Goal: Transaction & Acquisition: Download file/media

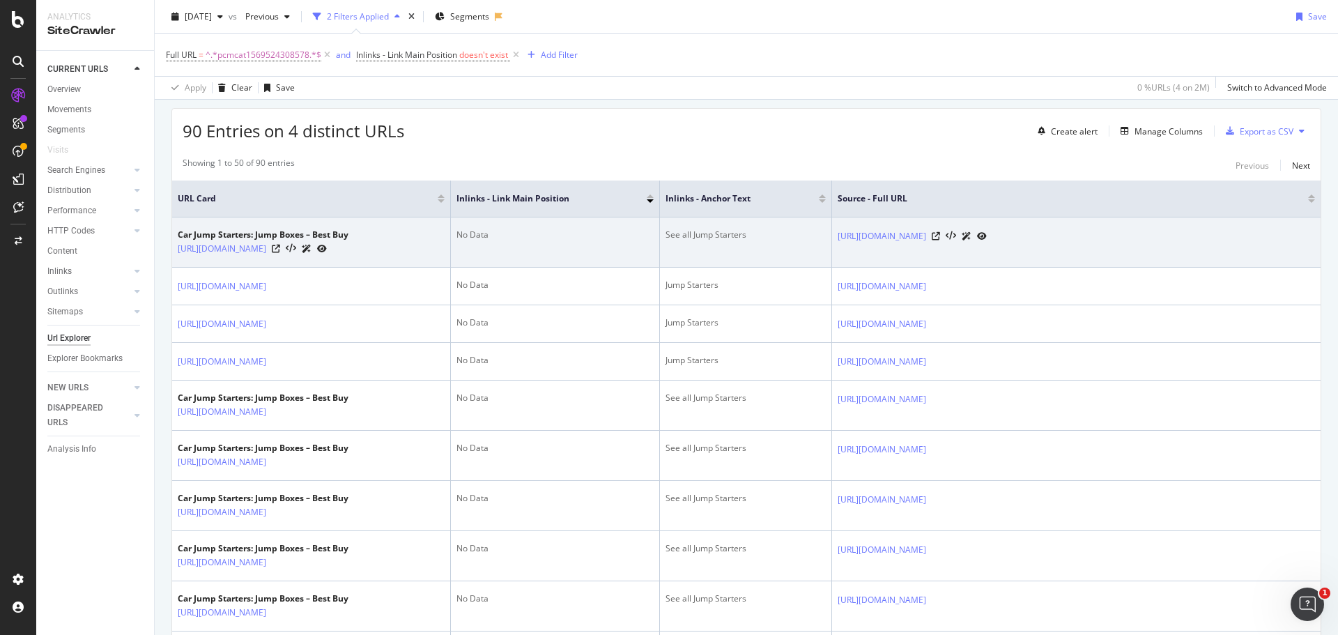
scroll to position [70, 0]
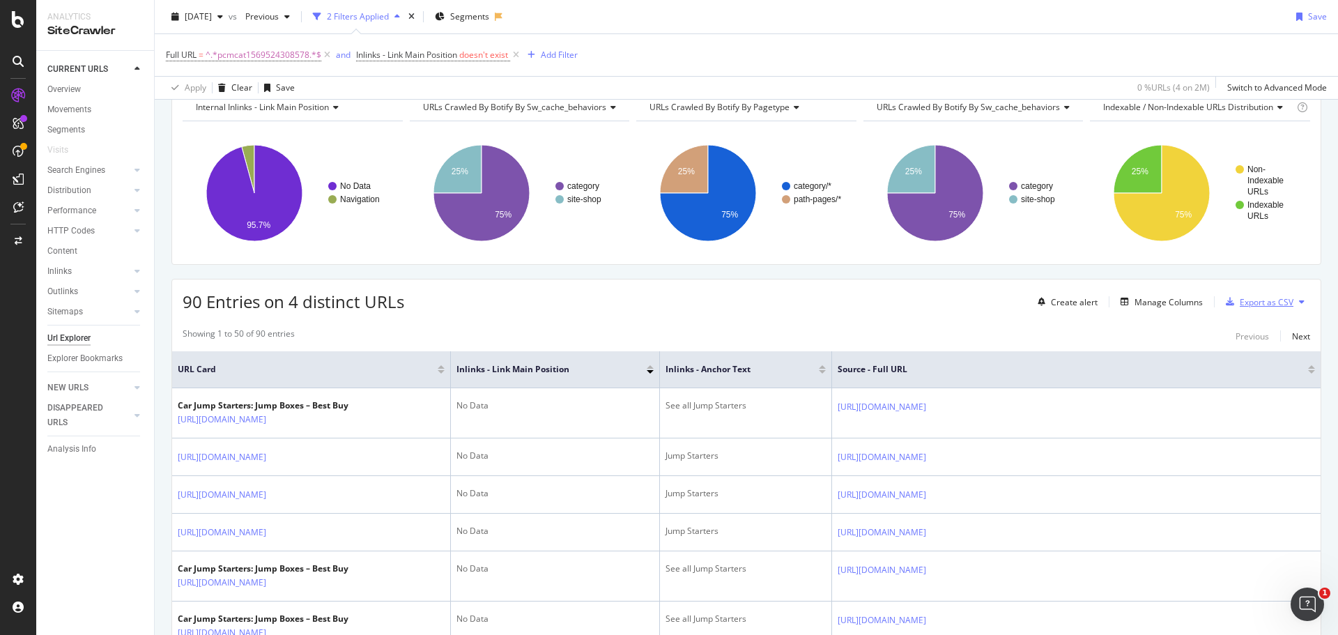
click at [1240, 300] on div "Export as CSV" at bounding box center [1267, 302] width 54 height 12
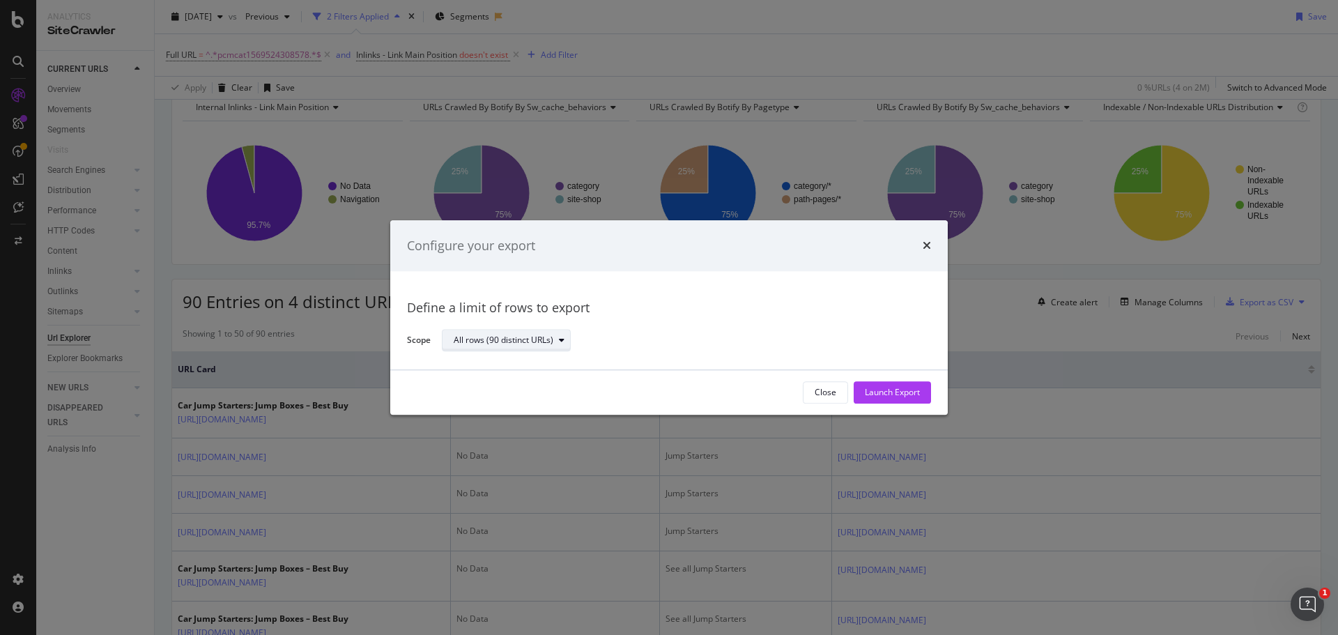
click at [567, 340] on div "modal" at bounding box center [561, 341] width 17 height 8
click at [566, 339] on div "modal" at bounding box center [561, 341] width 17 height 8
click at [893, 389] on div "Launch Export" at bounding box center [892, 393] width 55 height 12
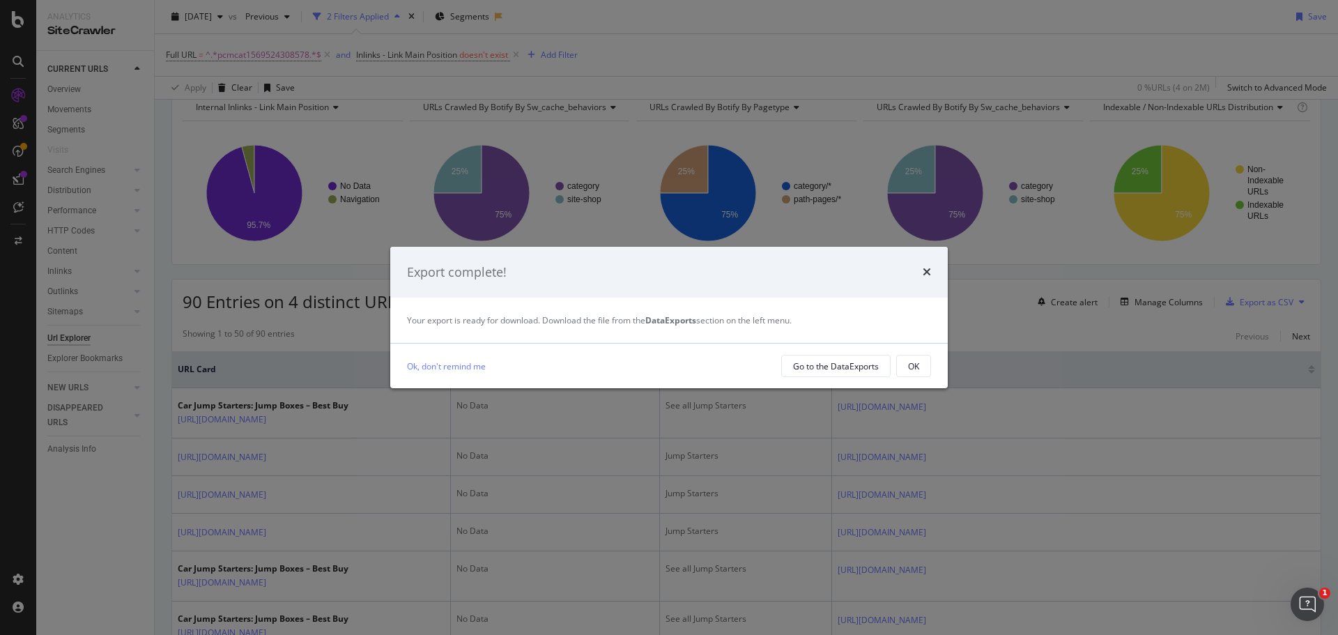
click at [894, 272] on div "Export complete!" at bounding box center [669, 272] width 524 height 18
click at [842, 369] on div "Go to the DataExports" at bounding box center [836, 366] width 86 height 12
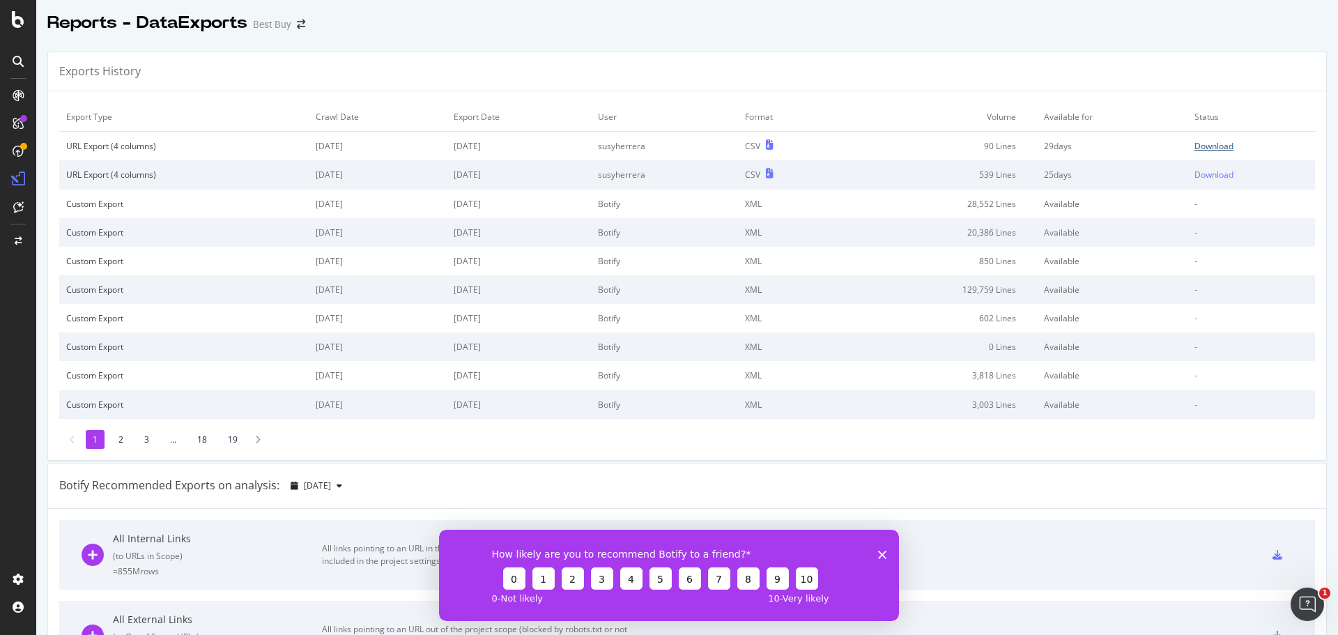
click at [1195, 146] on div "Download" at bounding box center [1214, 146] width 39 height 12
